Goal: Transaction & Acquisition: Purchase product/service

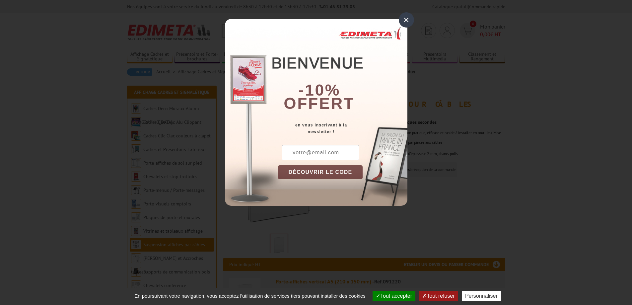
click at [407, 17] on div "×" at bounding box center [406, 19] width 15 height 15
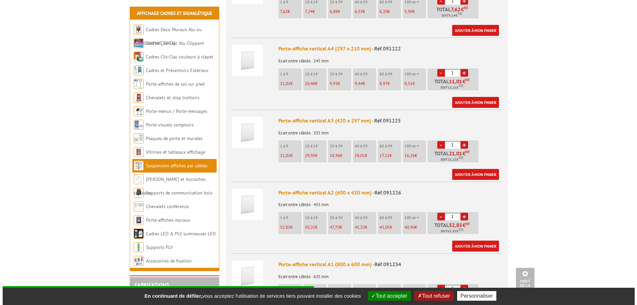
scroll to position [365, 0]
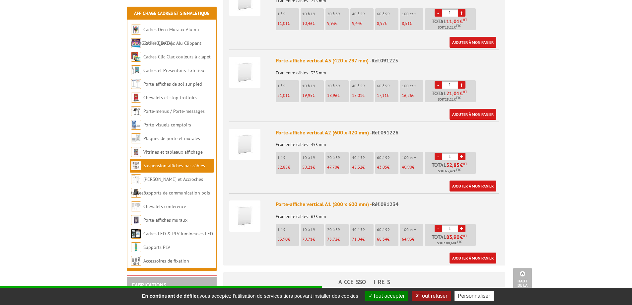
click at [462, 225] on link "+" at bounding box center [462, 229] width 8 height 8
click at [461, 225] on link "+" at bounding box center [462, 229] width 8 height 8
click at [440, 225] on link "-" at bounding box center [439, 229] width 8 height 8
click at [462, 225] on link "+" at bounding box center [462, 229] width 8 height 8
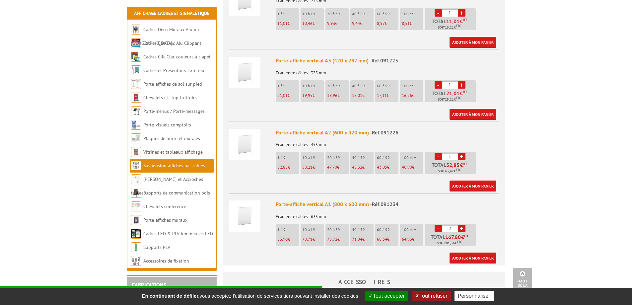
click at [461, 225] on link "+" at bounding box center [462, 229] width 8 height 8
type input "3"
click at [461, 252] on link "Ajouter à mon panier" at bounding box center [472, 257] width 47 height 11
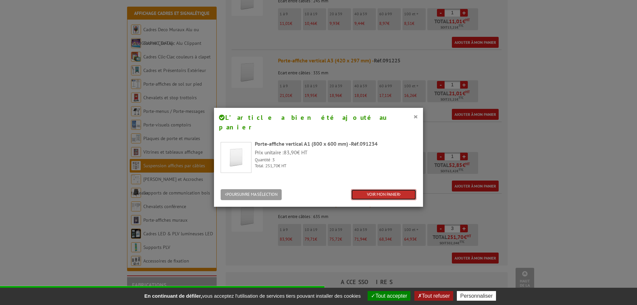
click at [379, 189] on link "VOIR MON PANIER" at bounding box center [383, 194] width 65 height 11
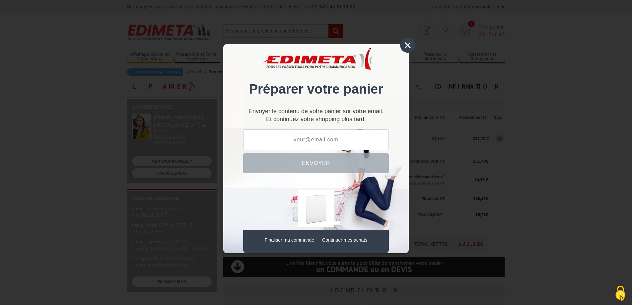
click at [406, 46] on div "×" at bounding box center [407, 44] width 15 height 15
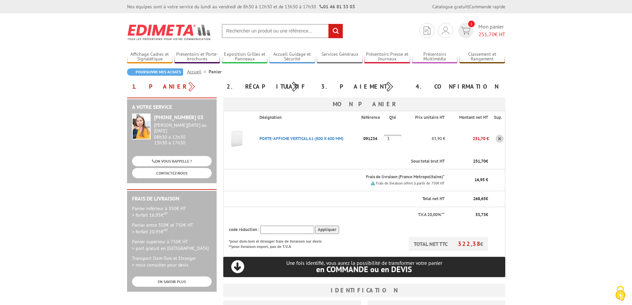
drag, startPoint x: 394, startPoint y: 139, endPoint x: 380, endPoint y: 140, distance: 13.6
click at [380, 140] on tr "PORTE-AFFICHE VERTICAL A1 (800 X 600 MM) Code promo non activable pour cet arti…" at bounding box center [364, 139] width 282 height 30
type input "4"
click at [562, 146] on body "Nos équipes sont à votre service du [DATE] au [DATE] de 8h30 à 12h30 et de 13h3…" at bounding box center [316, 279] width 632 height 558
click at [405, 136] on p "83,90 €" at bounding box center [424, 139] width 41 height 12
